Goal: Task Accomplishment & Management: Use online tool/utility

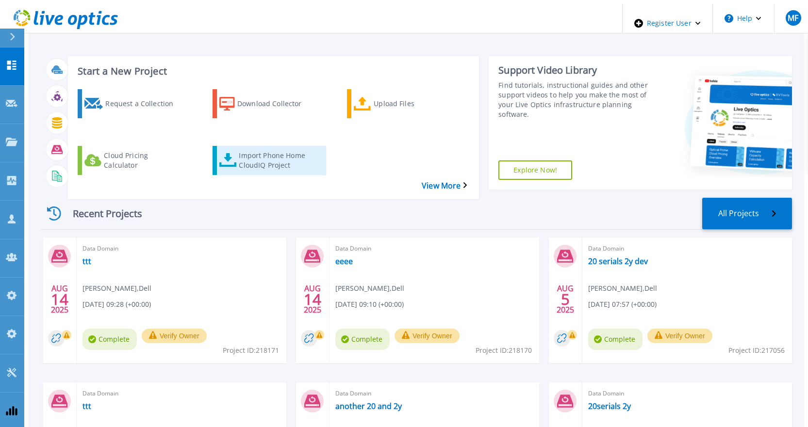
click at [264, 148] on div "Import Phone Home CloudIQ Project" at bounding box center [278, 160] width 78 height 24
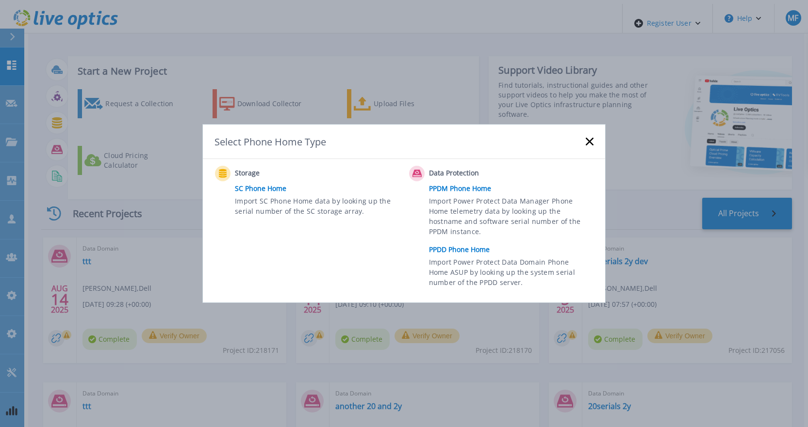
click at [464, 251] on link "PPDD Phone Home" at bounding box center [513, 250] width 169 height 15
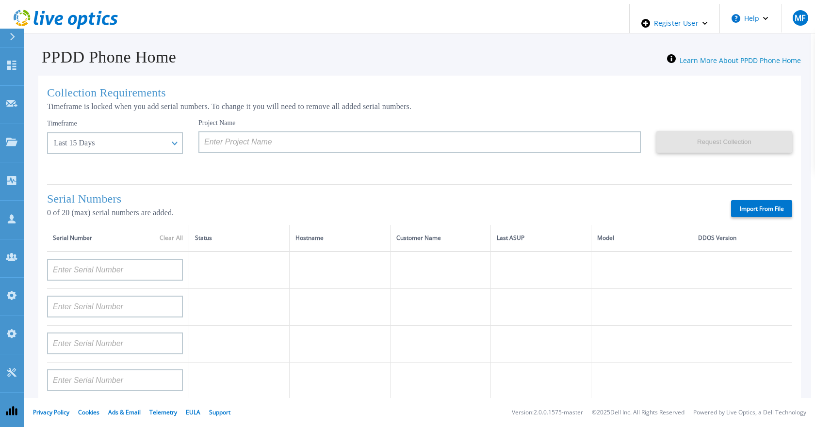
click at [752, 205] on label "Import From File" at bounding box center [761, 208] width 61 height 17
click at [0, 0] on input "Import From File" at bounding box center [0, 0] width 0 height 0
type input "APM00211700095"
type input "APX00232503747"
type input "APM00214914093"
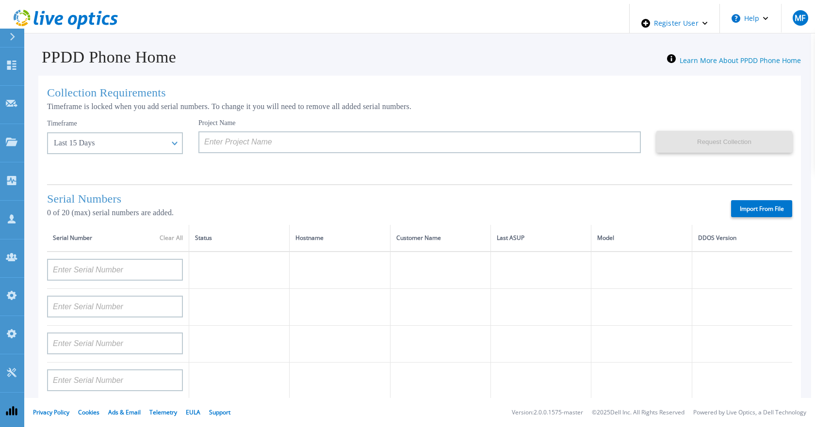
type input "APM00171836329"
type input "APM00212026971"
type input "APM00214914094"
type input "APX00234502218"
type input "APM00212018359"
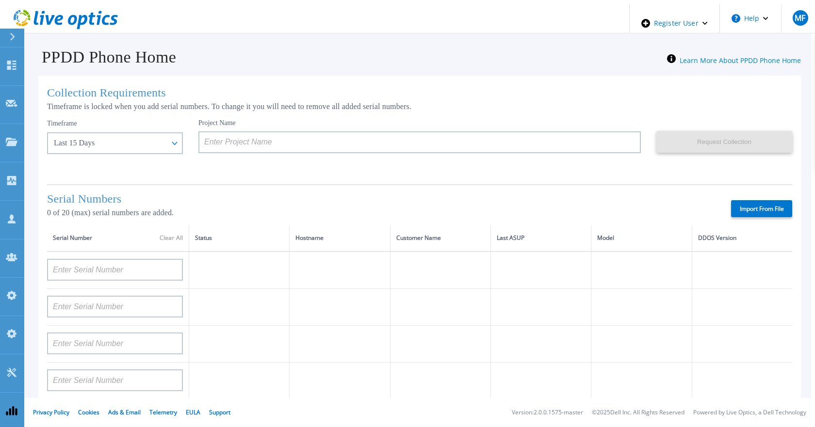
type input "APX00232503745"
type input "APX00232503743"
type input "APM00193603655"
type input "APM00212517749"
type input "APX00232503742"
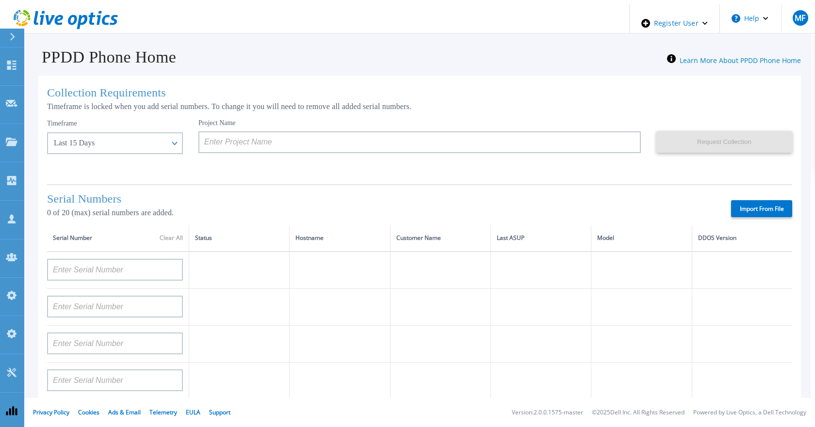
type input "APM00212702822"
type input "APM00212610953"
type input "APM00202614668"
type input "APM00212613652"
type input "APX00222101185"
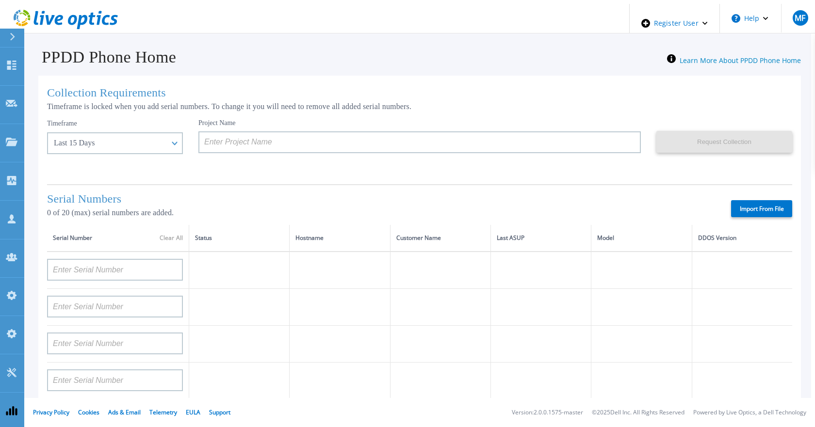
type input "AUDVUX6XJHDJFE"
type input "APM00133543104"
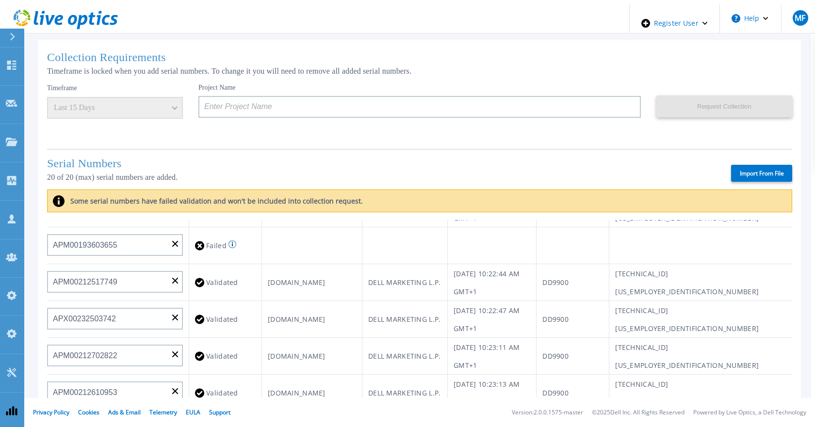
scroll to position [97, 0]
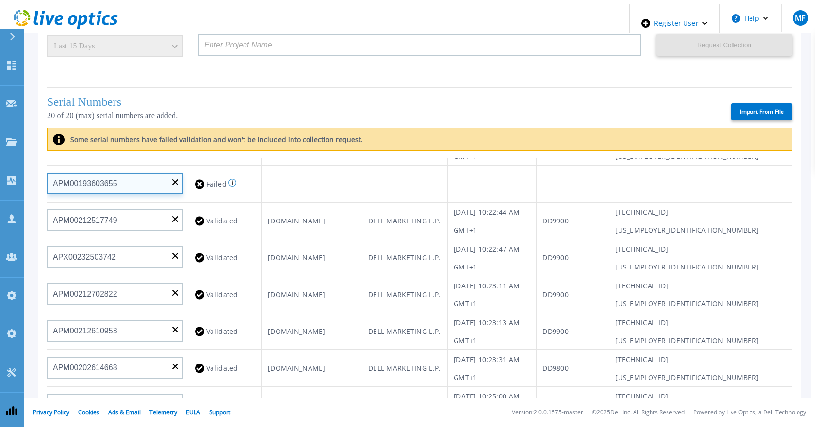
click at [171, 183] on input "APM00193603655" at bounding box center [115, 184] width 136 height 22
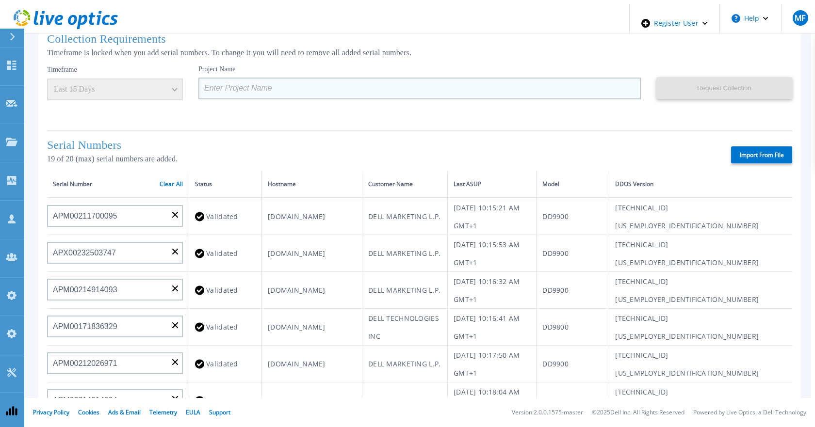
scroll to position [0, 0]
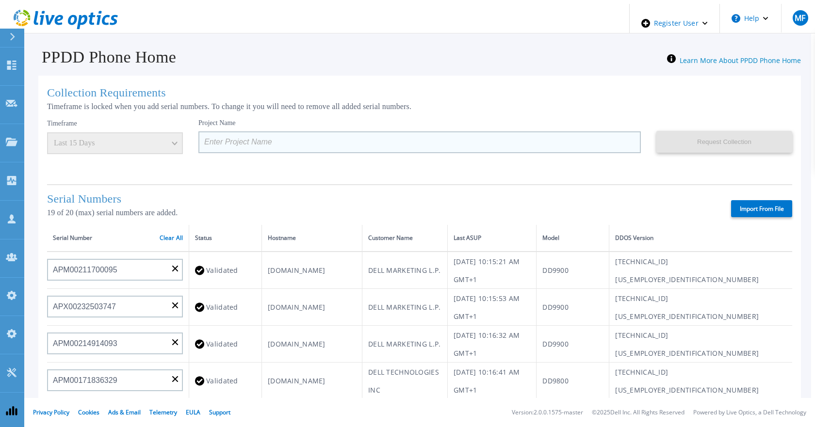
click at [307, 133] on input at bounding box center [419, 142] width 442 height 22
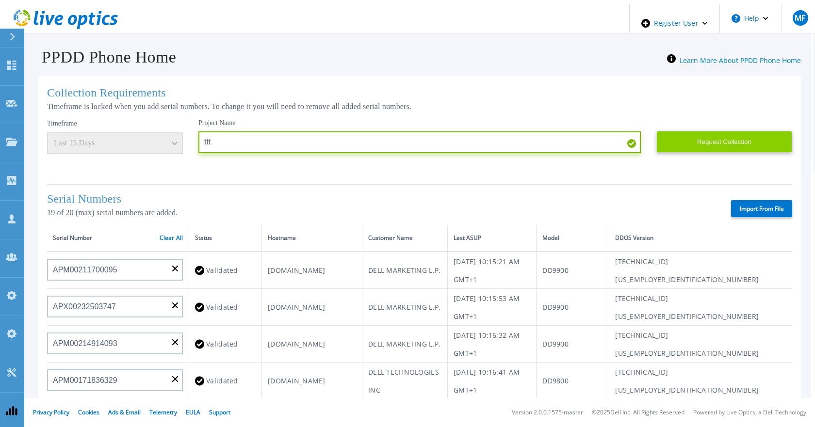
type input "ttt"
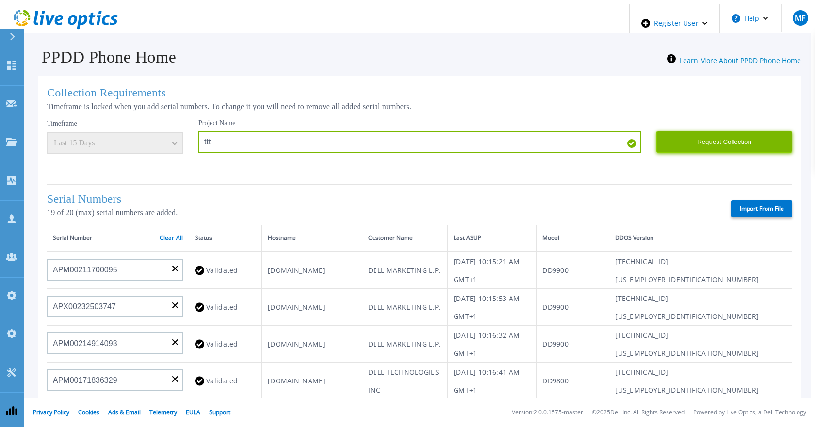
click at [733, 135] on button "Request Collection" at bounding box center [724, 142] width 136 height 22
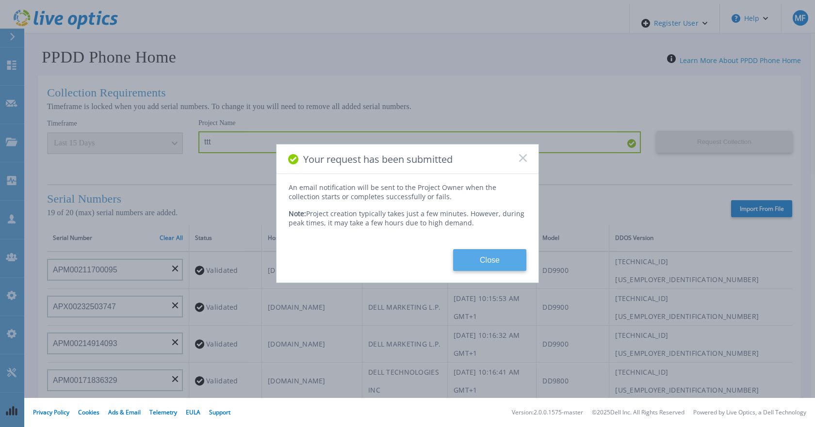
click at [484, 255] on button "Close" at bounding box center [489, 260] width 73 height 22
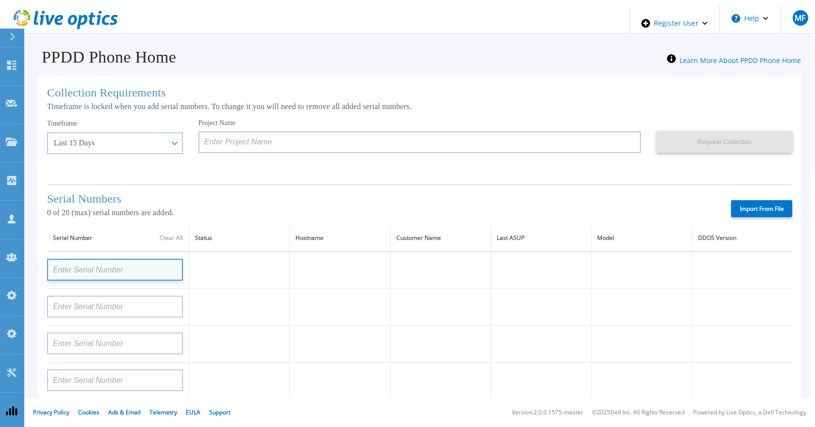
click at [132, 266] on input at bounding box center [115, 270] width 136 height 22
paste input "APM00200708944"
type input "APM00200708944"
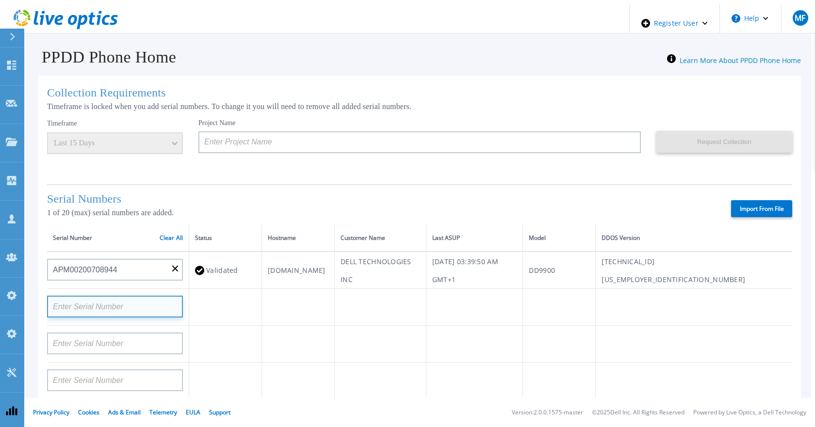
click at [116, 306] on input at bounding box center [115, 307] width 136 height 22
paste input "APM00201113326"
type input "APM00201113326"
click at [250, 315] on td at bounding box center [225, 307] width 73 height 37
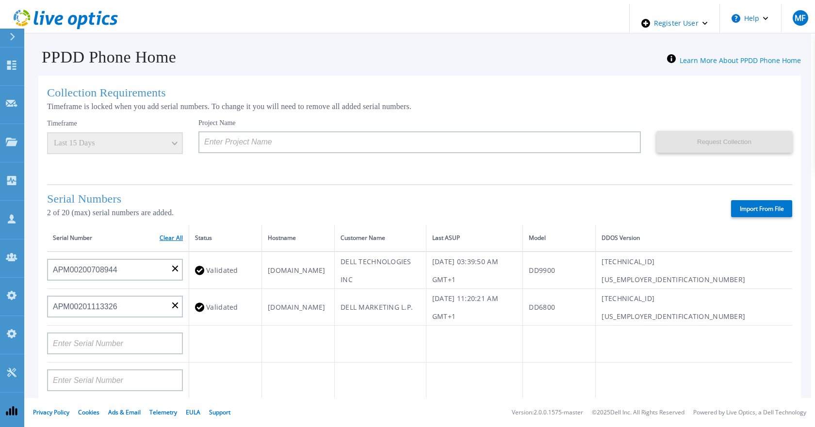
click at [173, 236] on link "Clear All" at bounding box center [171, 238] width 23 height 7
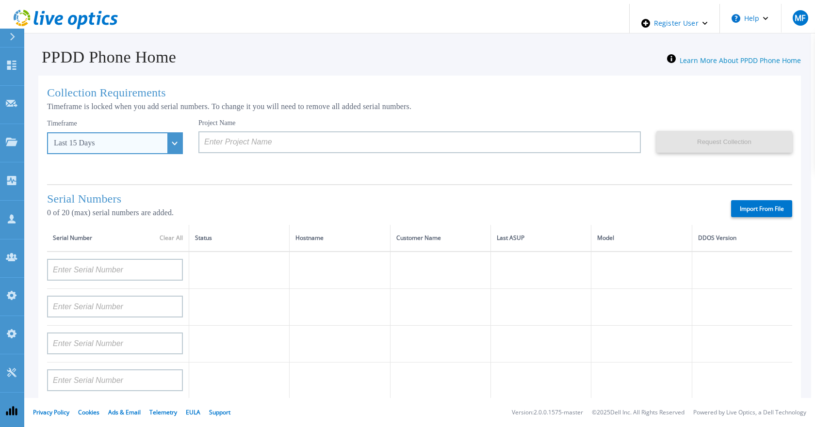
click at [153, 137] on div "Last 15 Days" at bounding box center [115, 143] width 136 height 22
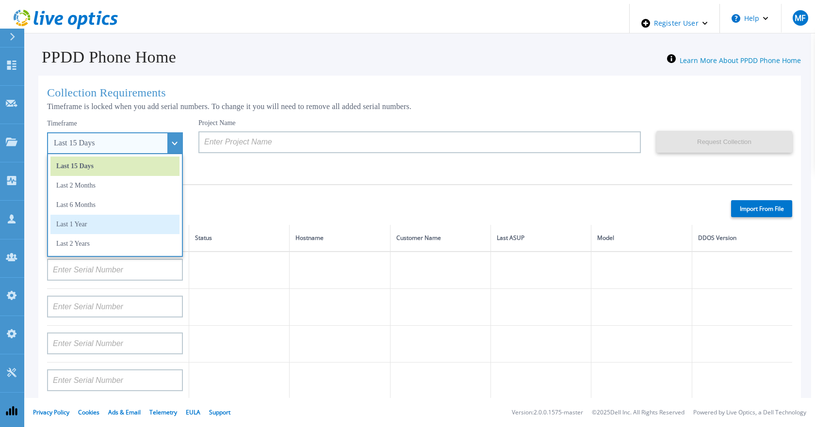
click at [108, 222] on li "Last 1 Year" at bounding box center [114, 224] width 129 height 19
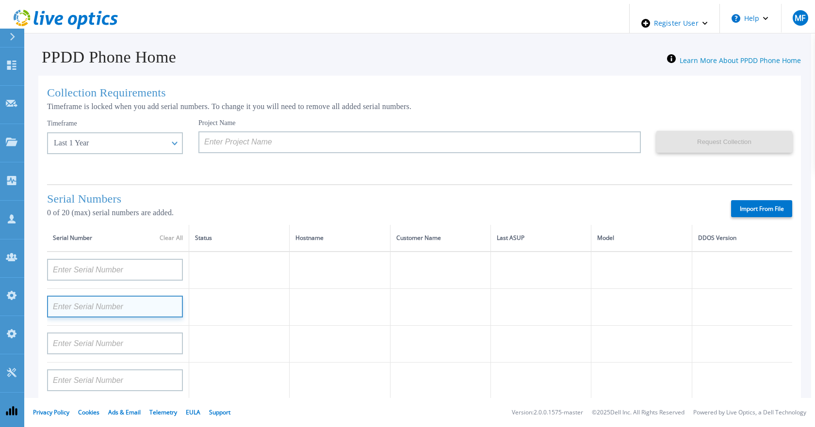
click at [85, 296] on input at bounding box center [115, 307] width 136 height 22
paste input "APM00201113326"
type input "APM00201113326"
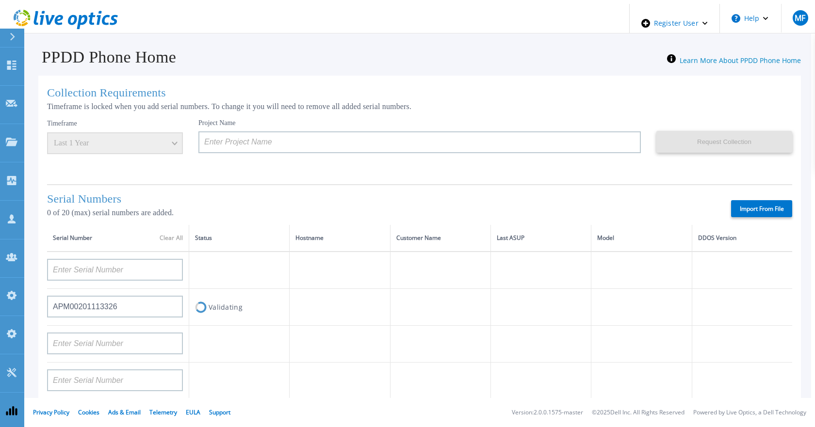
click at [293, 291] on td at bounding box center [340, 307] width 100 height 37
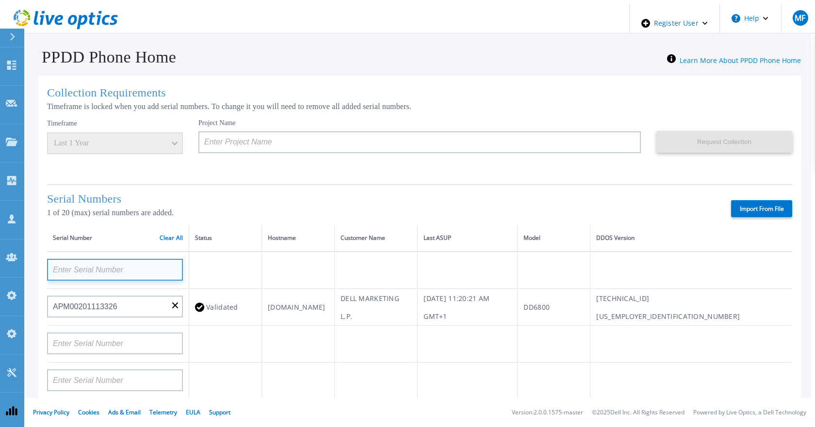
click at [98, 267] on input at bounding box center [115, 270] width 136 height 22
paste input "APM00200708944"
type input "APM00200708944"
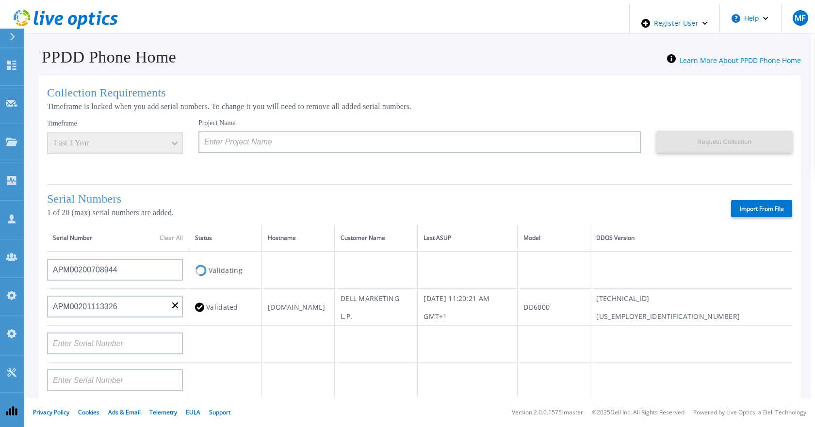
click at [388, 202] on div "Import From File" at bounding box center [505, 208] width 573 height 17
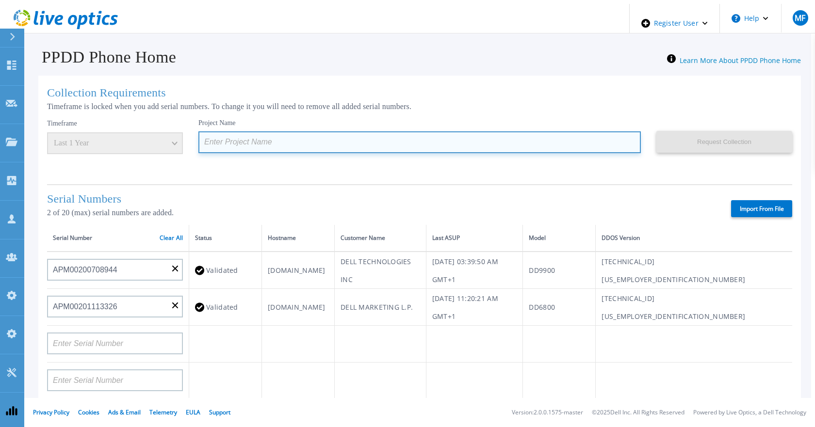
click at [339, 144] on input at bounding box center [419, 142] width 442 height 22
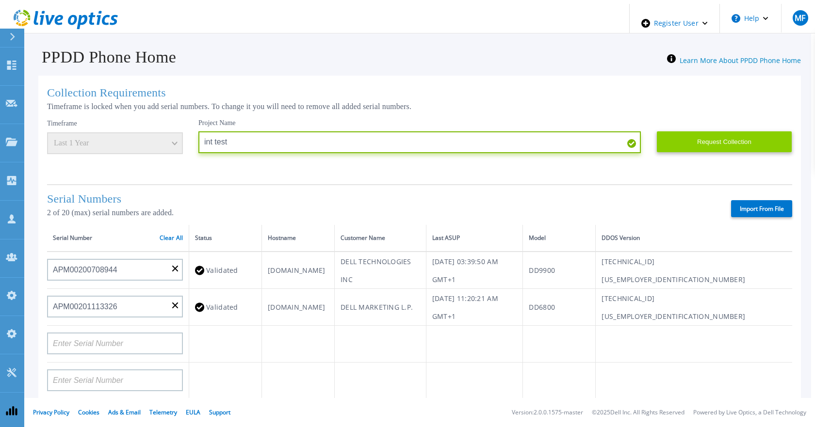
type input "int test"
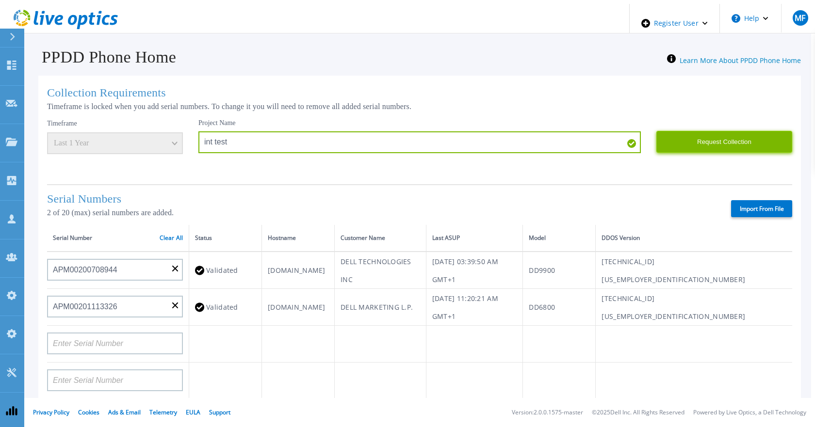
click at [708, 137] on button "Request Collection" at bounding box center [724, 142] width 136 height 22
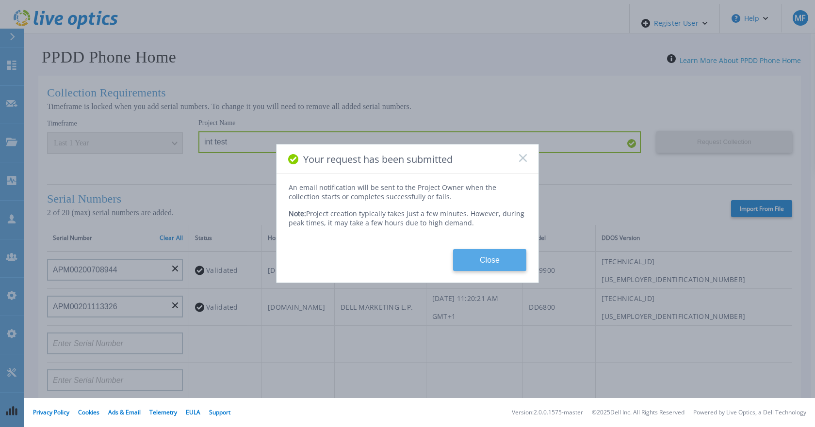
click at [502, 256] on button "Close" at bounding box center [489, 260] width 73 height 22
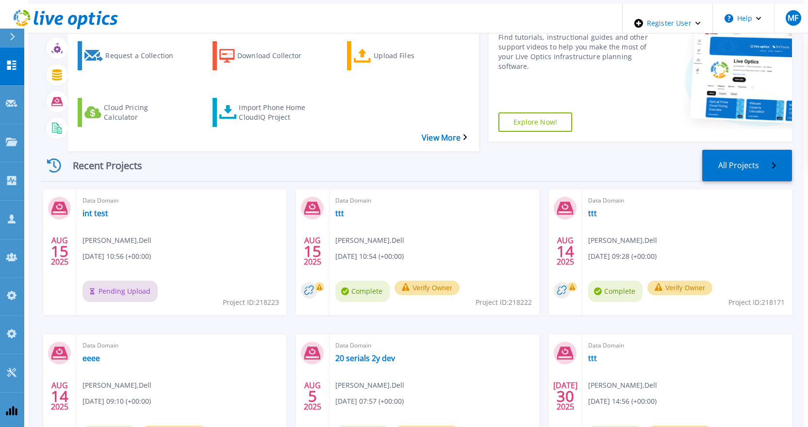
scroll to position [49, 0]
click at [88, 208] on link "int test" at bounding box center [95, 213] width 26 height 10
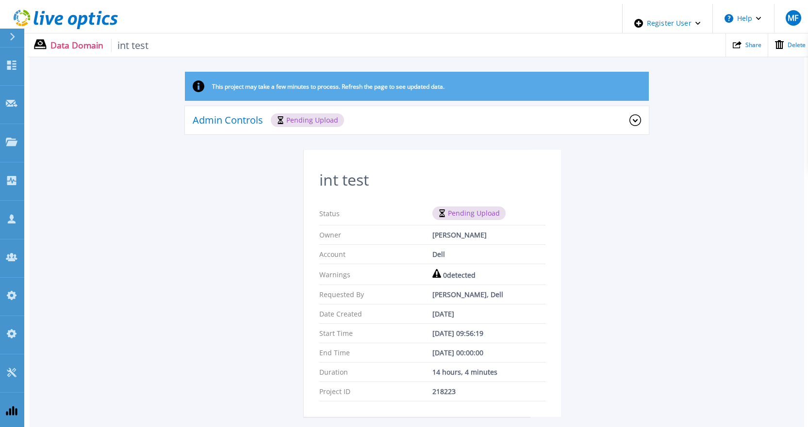
click at [637, 116] on icon at bounding box center [635, 120] width 12 height 12
click at [147, 191] on div "This project may take a few minutes to process. Refresh the page to see updated…" at bounding box center [417, 250] width 774 height 357
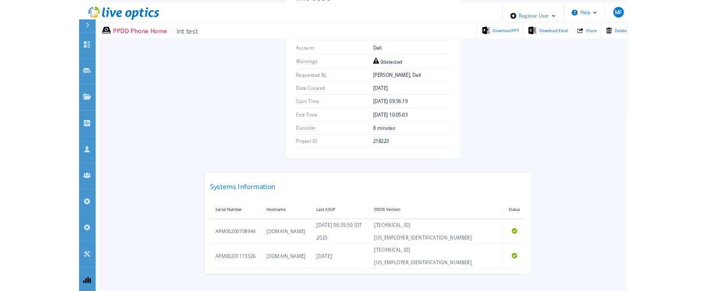
scroll to position [213, 0]
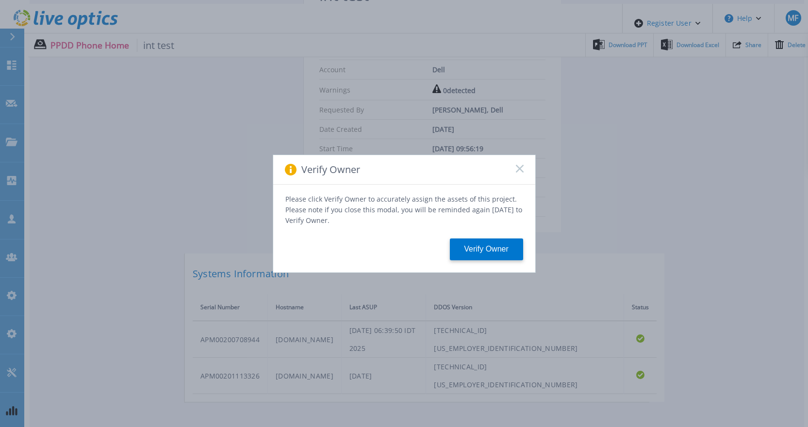
click at [522, 171] on icon at bounding box center [520, 169] width 8 height 8
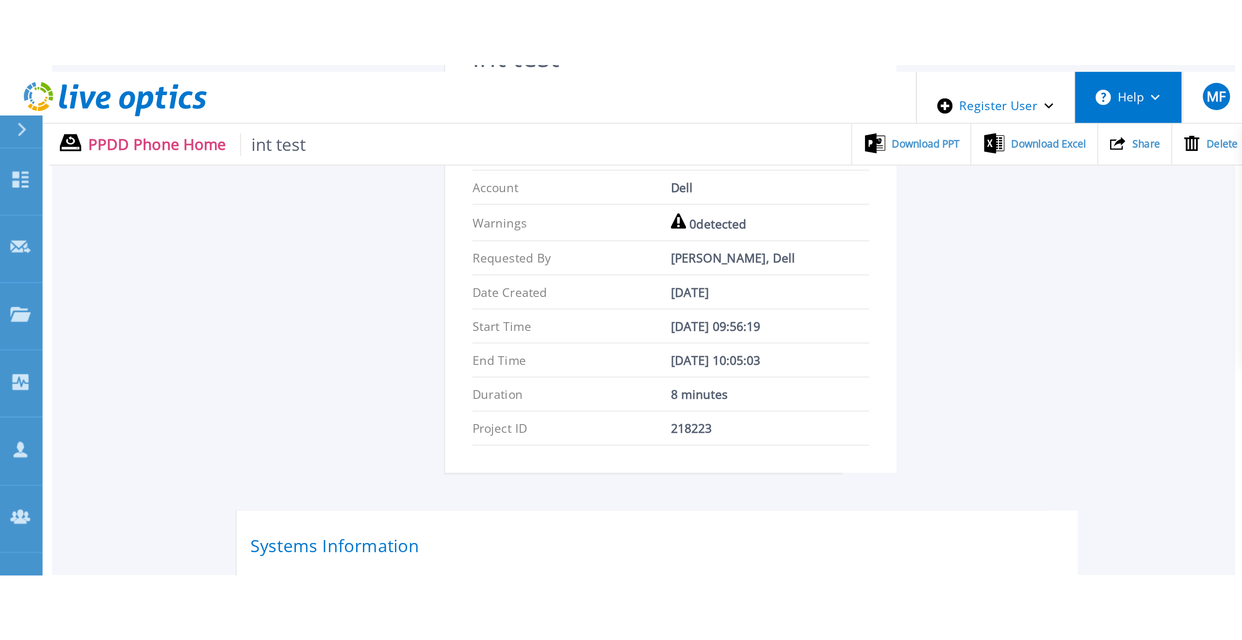
scroll to position [0, 0]
